Goal: Task Accomplishment & Management: Complete application form

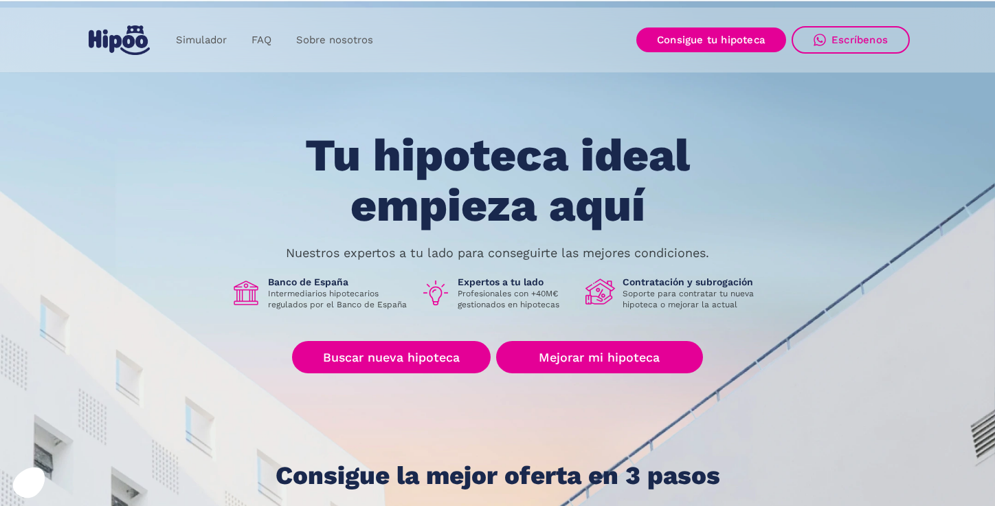
scroll to position [27, 0]
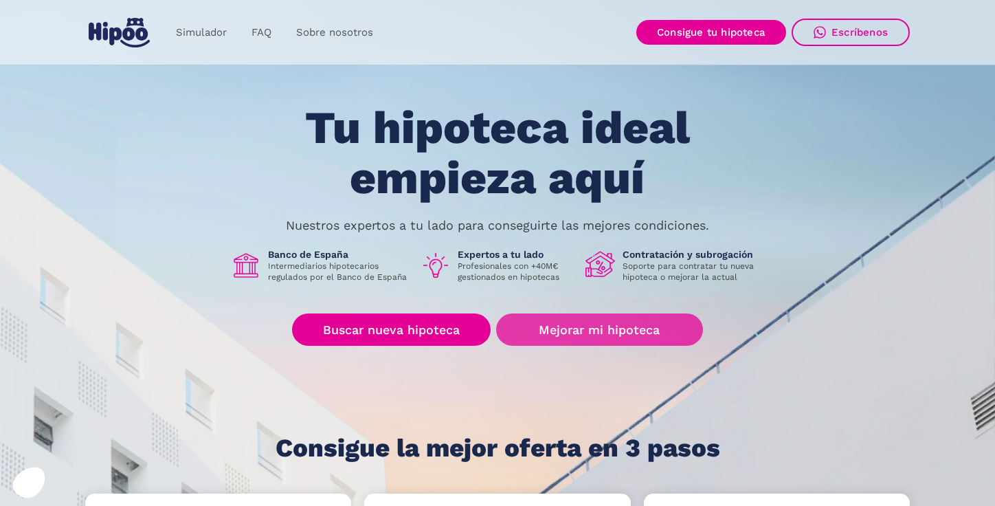
click at [556, 319] on link "Mejorar mi hipoteca" at bounding box center [599, 329] width 207 height 32
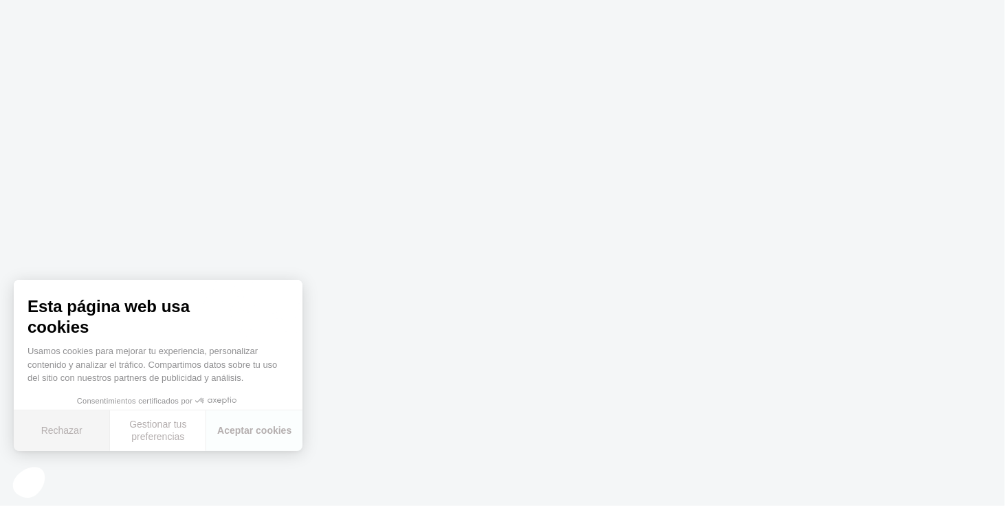
click at [66, 434] on button "Rechazar" at bounding box center [62, 430] width 96 height 41
